Goal: Book appointment/travel/reservation

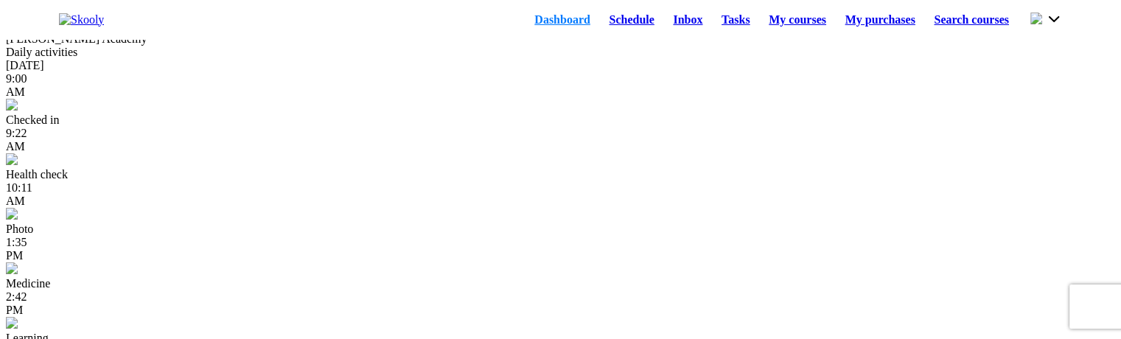
click at [600, 30] on link "Schedule" at bounding box center [632, 20] width 64 height 21
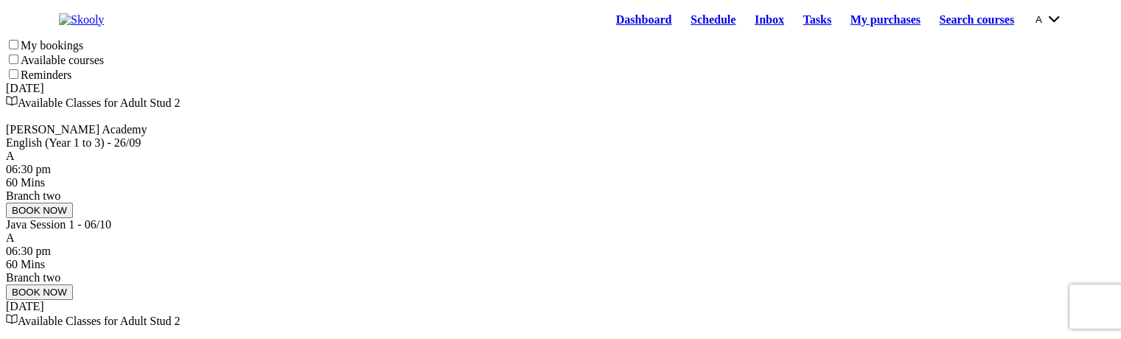
scroll to position [74, 0]
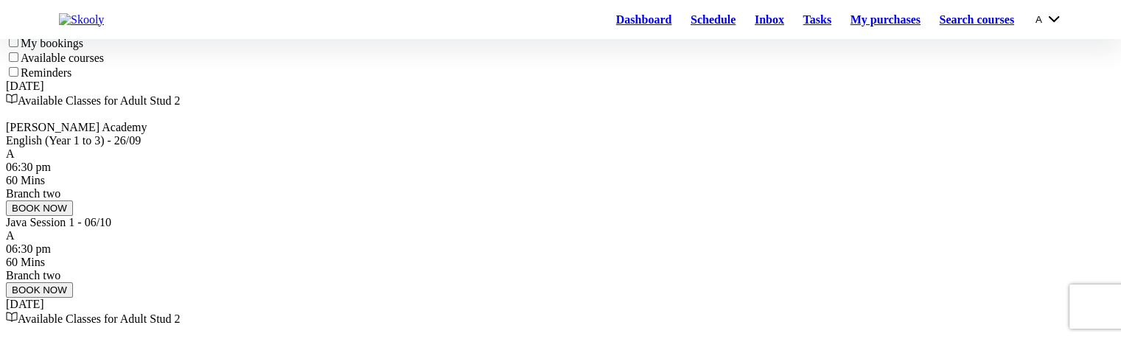
click at [73, 216] on button "BOOK NOW" at bounding box center [39, 208] width 67 height 15
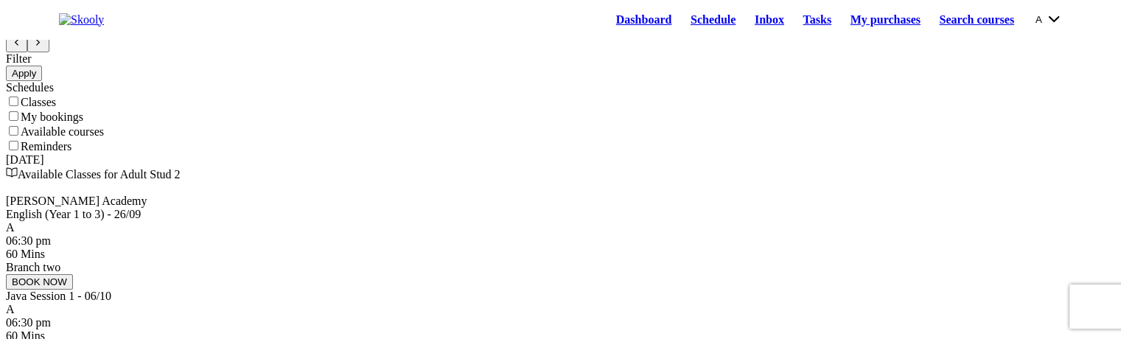
scroll to position [0, 0]
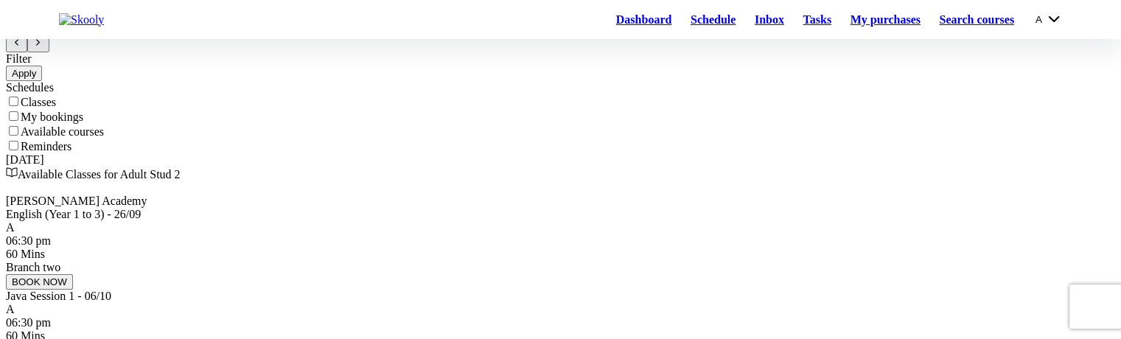
scroll to position [74, 0]
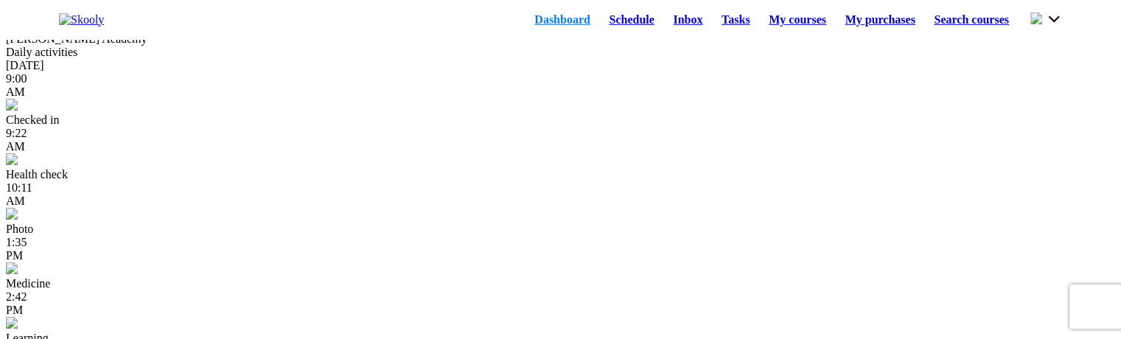
click at [600, 22] on link "Schedule" at bounding box center [632, 20] width 64 height 21
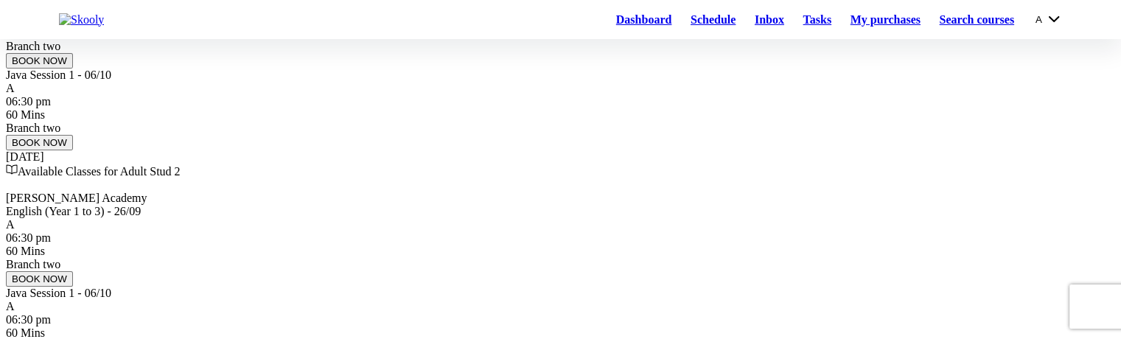
scroll to position [147, 0]
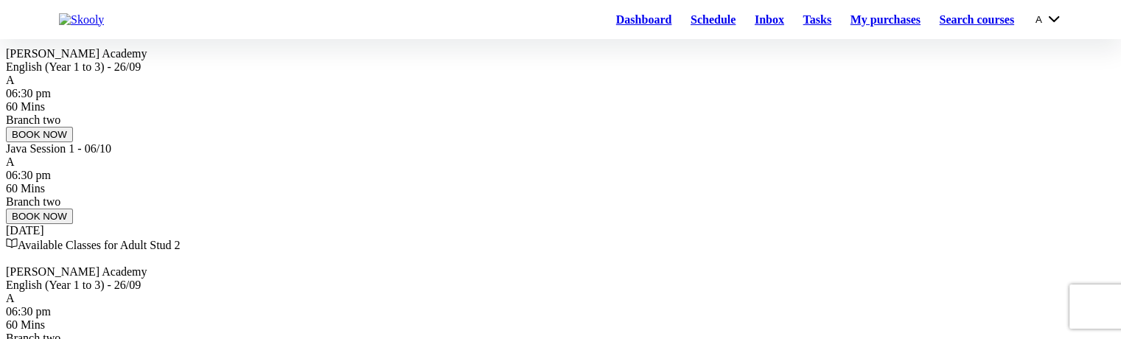
click at [73, 142] on button "BOOK NOW" at bounding box center [39, 134] width 67 height 15
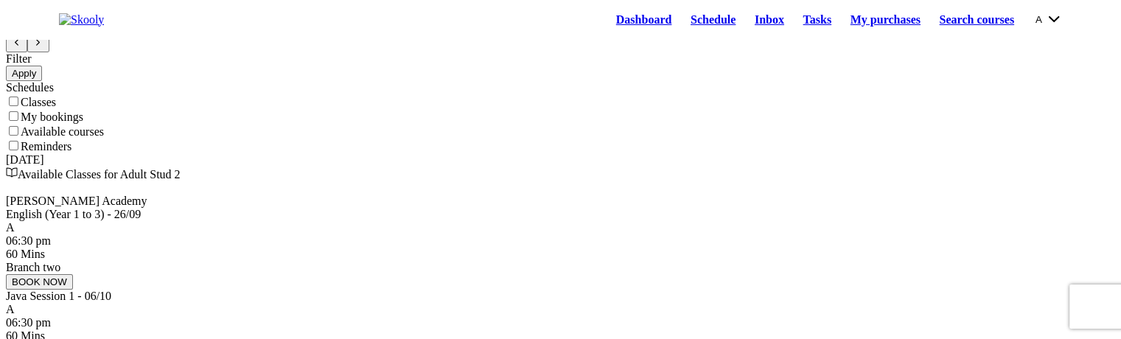
scroll to position [0, 0]
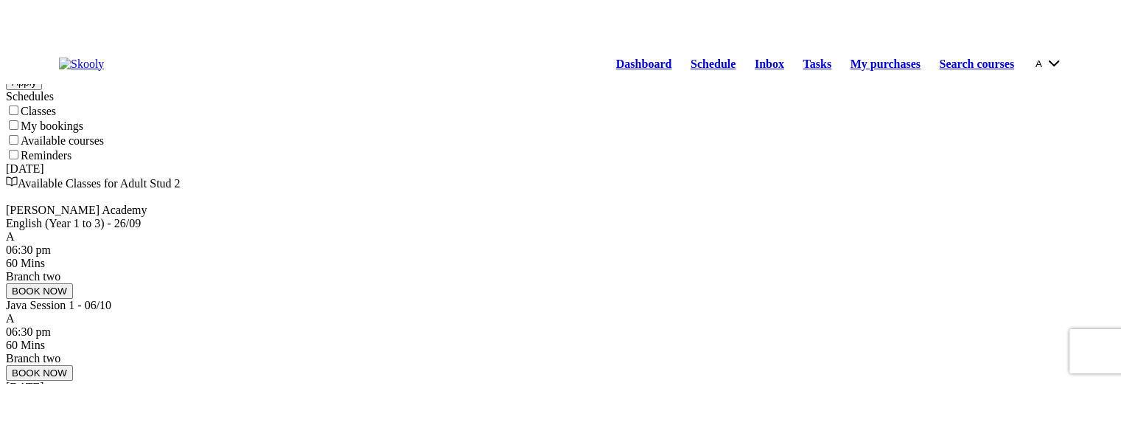
scroll to position [74, 0]
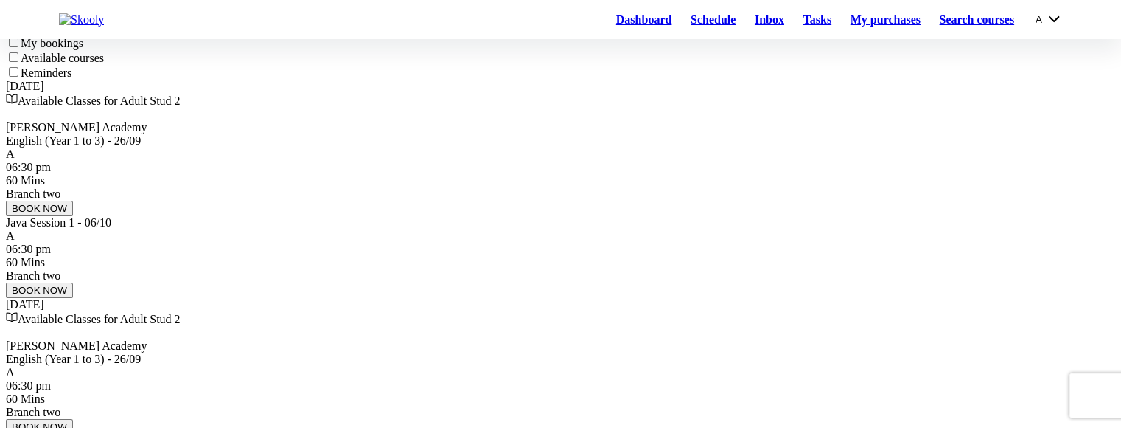
click at [408, 201] on div "06:30 pm 60 Mins Branch two" at bounding box center [561, 181] width 1110 height 40
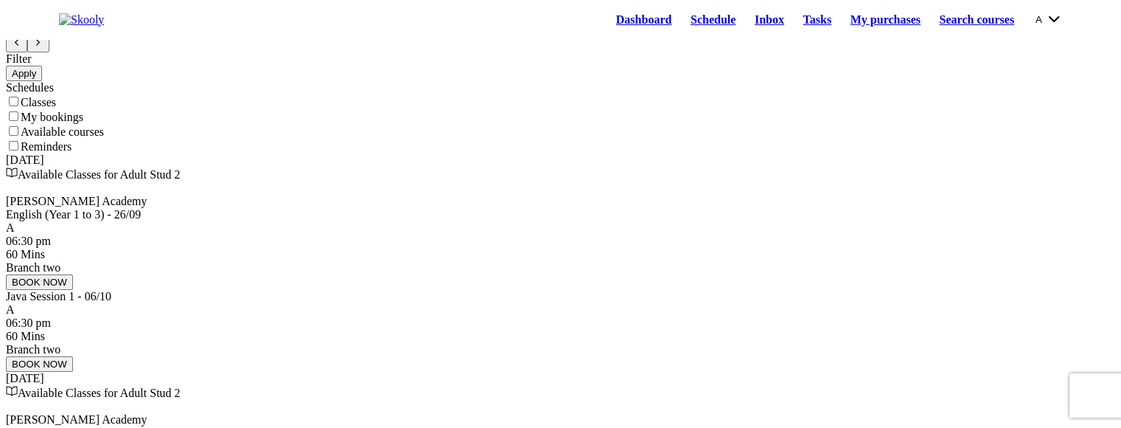
scroll to position [0, 0]
click at [40, 45] on icon "chevron forward outline" at bounding box center [38, 42] width 3 height 5
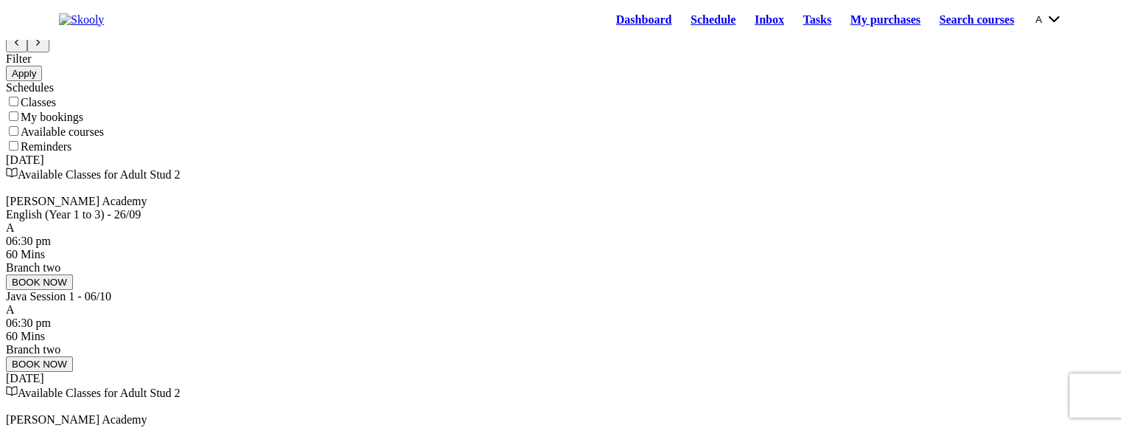
click at [40, 45] on icon "chevron forward outline" at bounding box center [38, 42] width 3 height 5
click at [27, 52] on button at bounding box center [16, 43] width 21 height 16
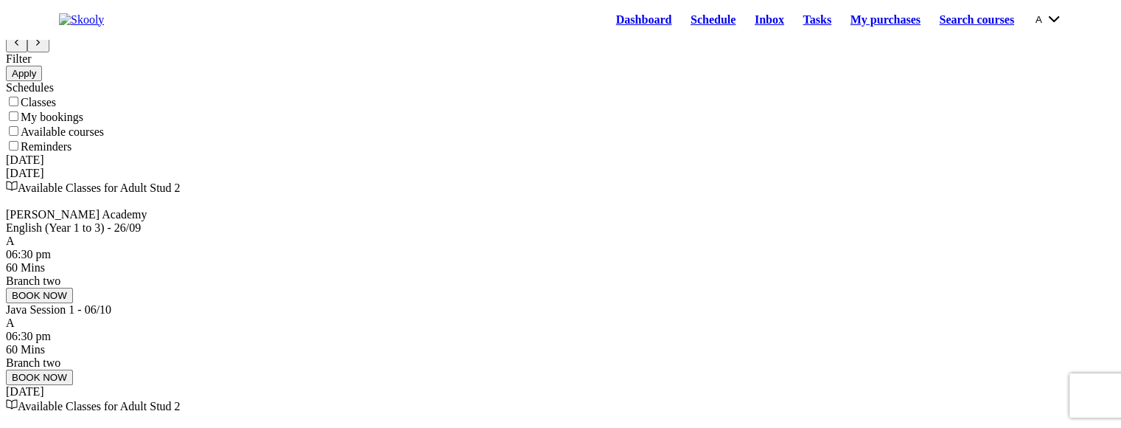
click at [27, 52] on button at bounding box center [16, 43] width 21 height 16
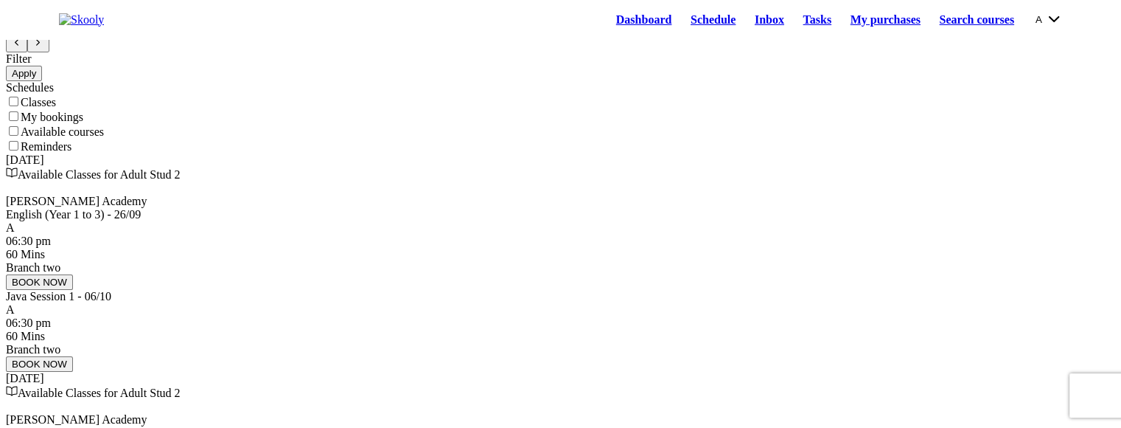
click at [27, 52] on button at bounding box center [16, 43] width 21 height 16
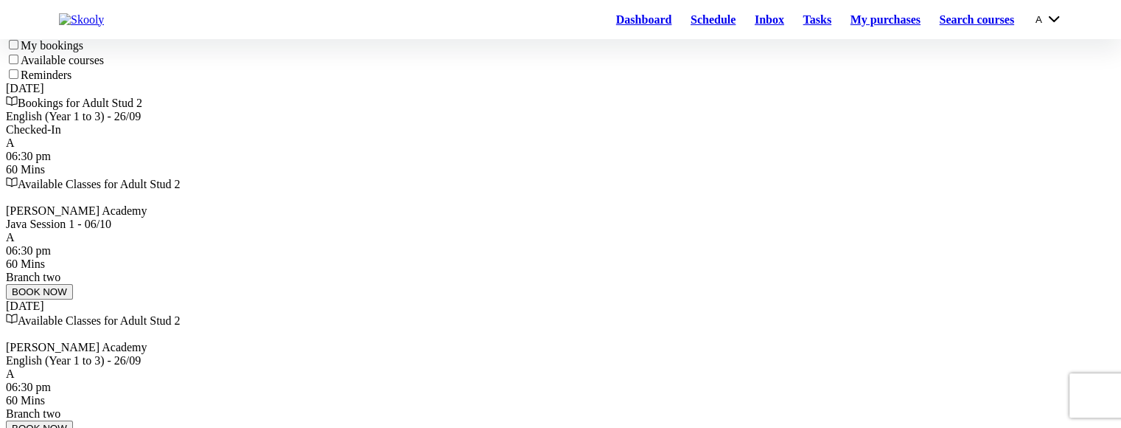
scroll to position [74, 0]
click at [431, 174] on div "English (Year 1 to 3) - 26/09 Checked-In A 06:30 pm 60 Mins" at bounding box center [561, 141] width 1110 height 66
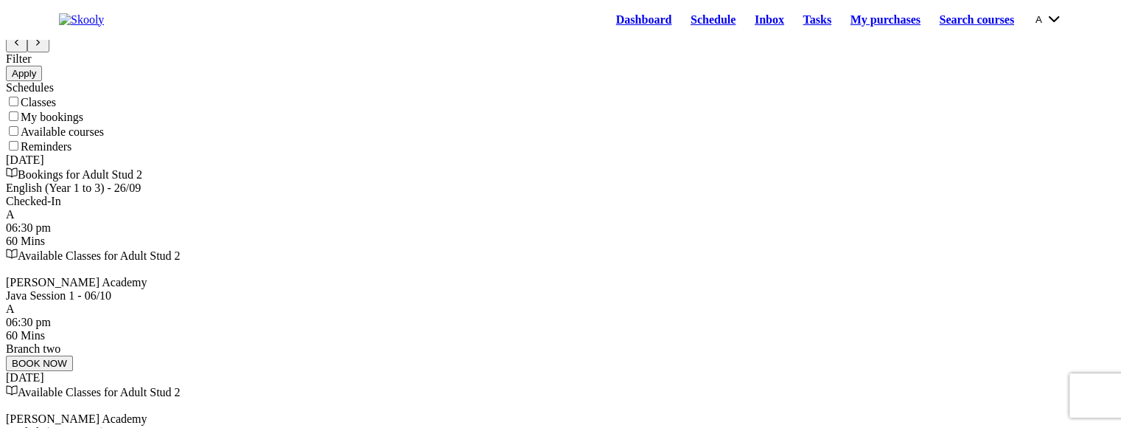
scroll to position [0, 0]
click at [43, 47] on icon "Chevron Forward" at bounding box center [38, 43] width 10 height 10
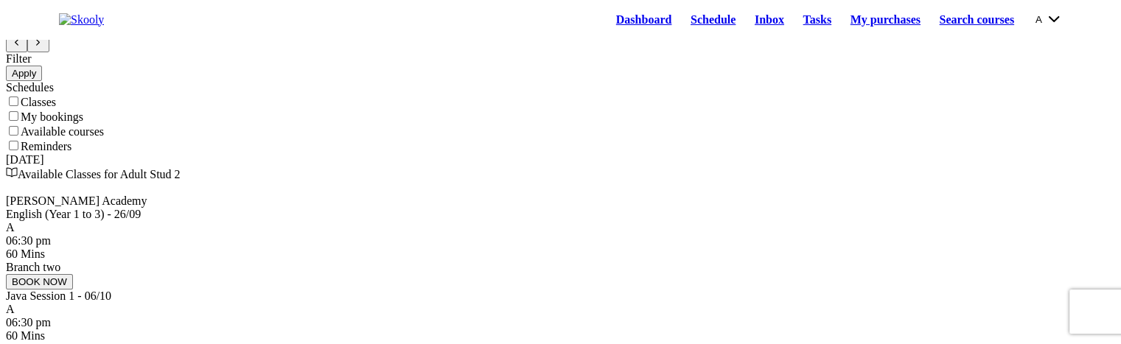
click at [864, 25] on link "My purchases" at bounding box center [885, 20] width 89 height 21
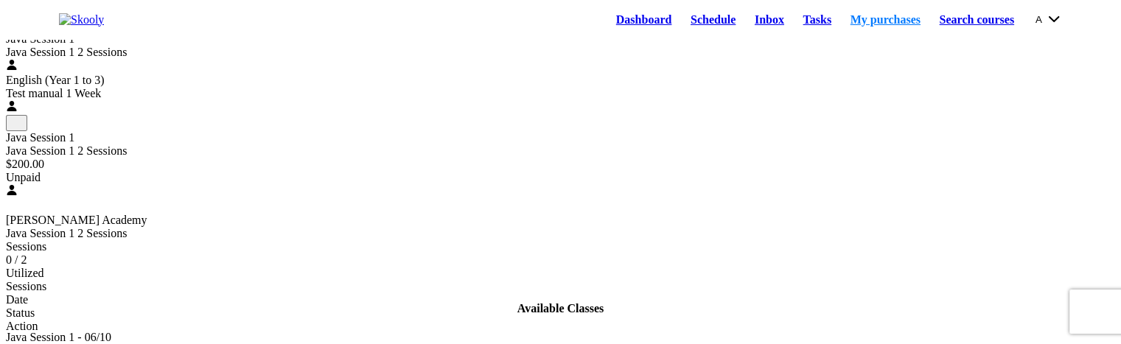
click at [127, 100] on div "Test manual 1 Week" at bounding box center [561, 93] width 1110 height 13
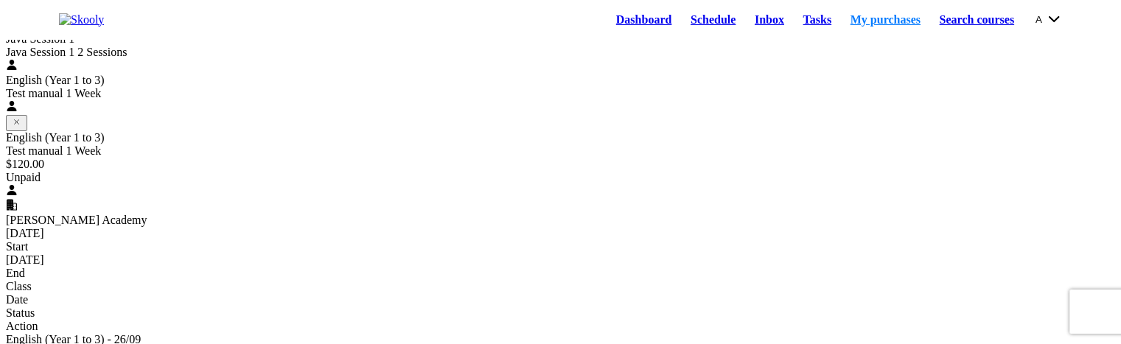
click at [685, 21] on link "Schedule" at bounding box center [713, 20] width 64 height 21
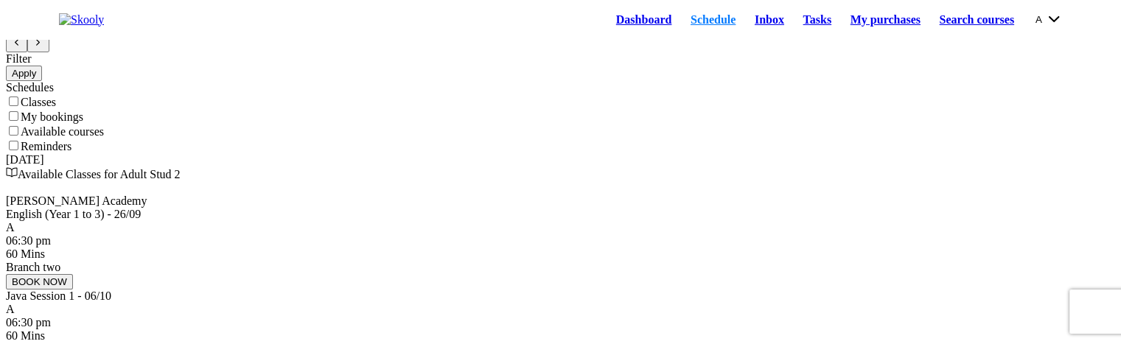
click at [18, 45] on icon "chevron back outline" at bounding box center [16, 42] width 3 height 5
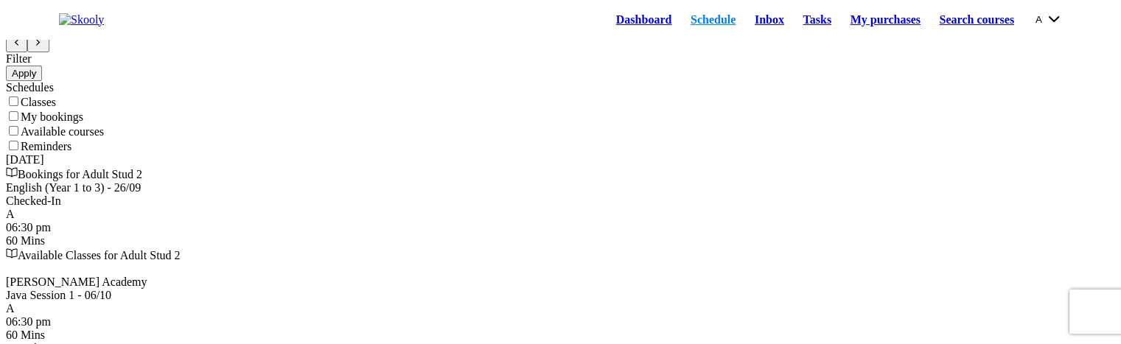
click at [475, 248] on div "06:30 pm 60 Mins" at bounding box center [561, 234] width 1110 height 27
